Goal: Find specific page/section: Find specific page/section

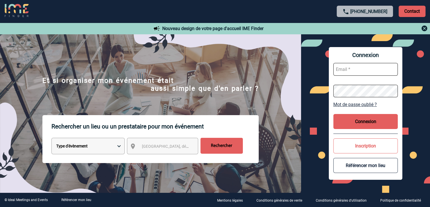
type input "[EMAIL_ADDRESS][DOMAIN_NAME]"
click at [349, 124] on button "Connexion" at bounding box center [366, 121] width 65 height 15
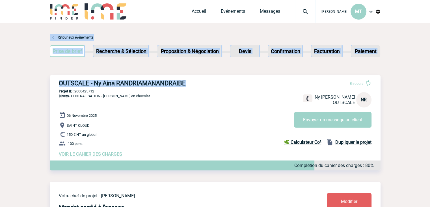
drag, startPoint x: 191, startPoint y: 82, endPoint x: 44, endPoint y: 76, distance: 147.3
click at [67, 81] on h3 "OUTSCALE - Ny Aina RANDRIAMANANDRAIBE" at bounding box center [144, 83] width 170 height 7
click at [64, 84] on h3 "OUTSCALE - Ny Aina RANDRIAMANANDRAIBE" at bounding box center [144, 83] width 170 height 7
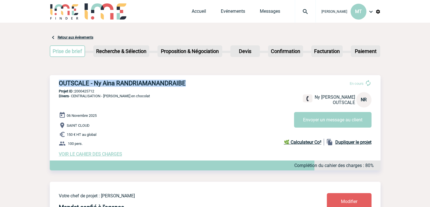
drag, startPoint x: 60, startPoint y: 83, endPoint x: 187, endPoint y: 86, distance: 126.8
click at [187, 86] on h3 "OUTSCALE - Ny Aina RANDRIAMANANDRAIBE" at bounding box center [144, 83] width 170 height 7
copy h3 "OUTSCALE - Ny Aina RANDRIAMANANDRAIBE"
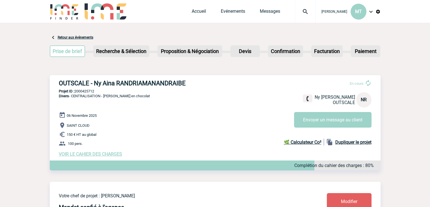
click at [96, 98] on span "Divers - CENTRALISATION - Fontaine en chocolat" at bounding box center [104, 96] width 91 height 4
drag, startPoint x: 101, startPoint y: 95, endPoint x: 72, endPoint y: 96, distance: 28.3
click at [72, 96] on span "Divers - CENTRALISATION - Fontaine en chocolat" at bounding box center [104, 96] width 91 height 4
copy span "CENTRALISATION"
click at [150, 108] on div "OUTSCALE - Ny Aina RANDRIAMANANDRAIBE En cours Ny Aina RANDRIAMANANDRAIBE OUTSC…" at bounding box center [215, 118] width 331 height 86
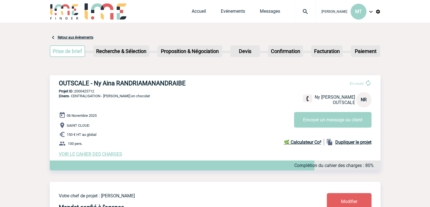
click at [113, 92] on p "Projet ID : 2000425712" at bounding box center [215, 91] width 331 height 4
drag, startPoint x: 98, startPoint y: 92, endPoint x: 76, endPoint y: 93, distance: 22.4
click at [76, 93] on p "Projet ID : 2000425712" at bounding box center [215, 91] width 331 height 4
copy p "2000425712"
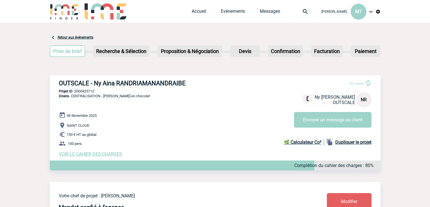
drag, startPoint x: 37, startPoint y: 53, endPoint x: 27, endPoint y: 62, distance: 13.5
drag, startPoint x: 44, startPoint y: 34, endPoint x: 57, endPoint y: 67, distance: 35.4
